Goal: Find specific page/section

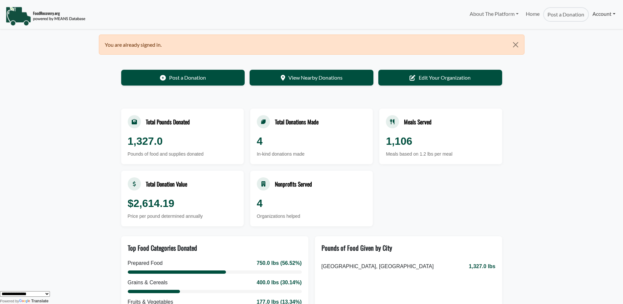
click at [608, 14] on link "Account" at bounding box center [604, 13] width 30 height 13
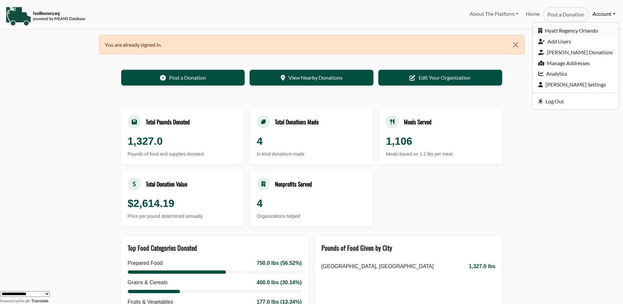
click at [565, 33] on link "Hyatt Regency Orlando" at bounding box center [576, 30] width 86 height 11
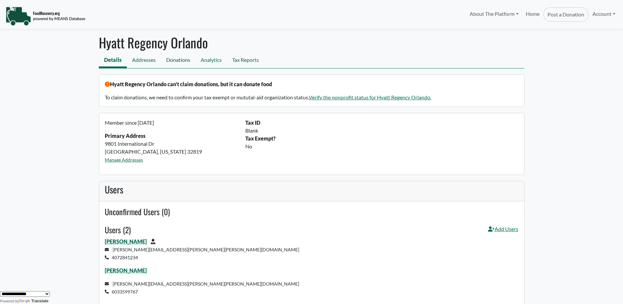
click at [182, 61] on link "Donations" at bounding box center [178, 60] width 35 height 15
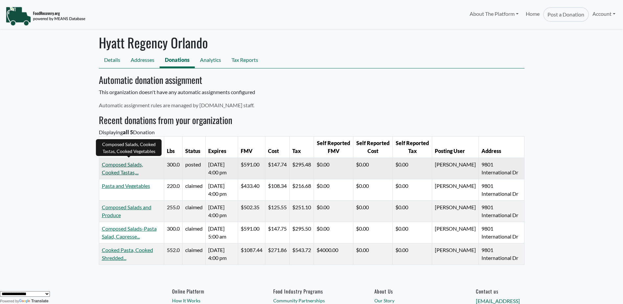
click at [120, 172] on link "Composed Salads, Cooked Tastas,..." at bounding box center [122, 168] width 41 height 14
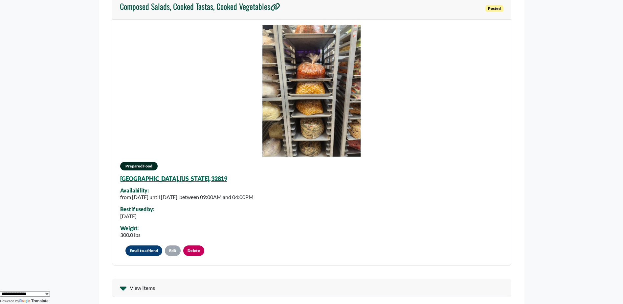
scroll to position [33, 0]
